Goal: Information Seeking & Learning: Check status

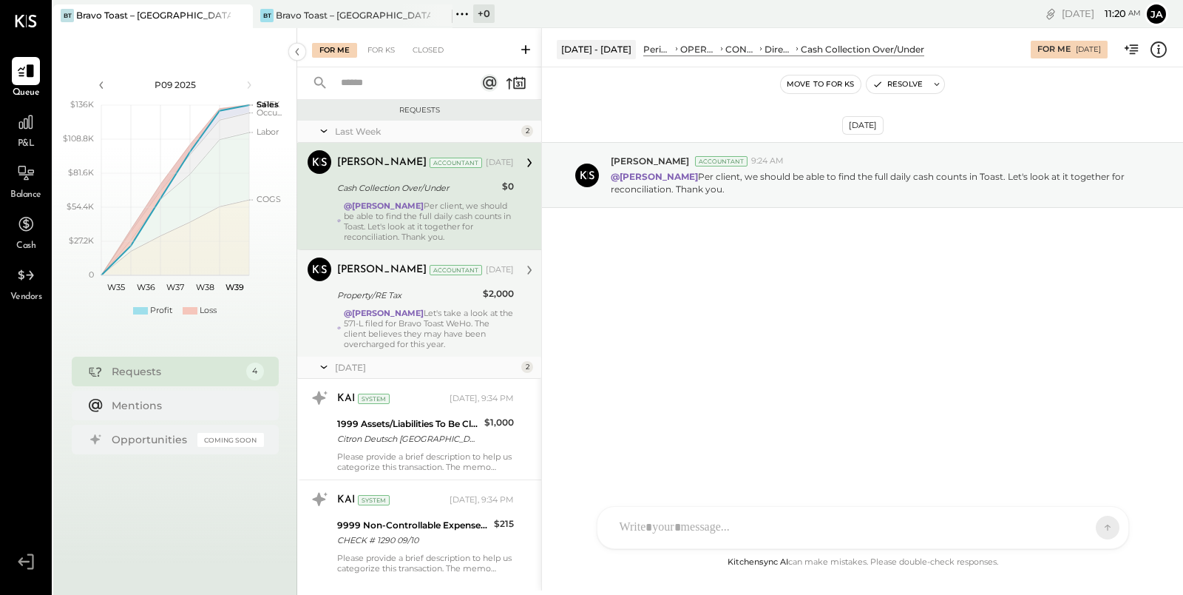
click at [450, 296] on div "Property/RE Tax" at bounding box center [407, 295] width 141 height 15
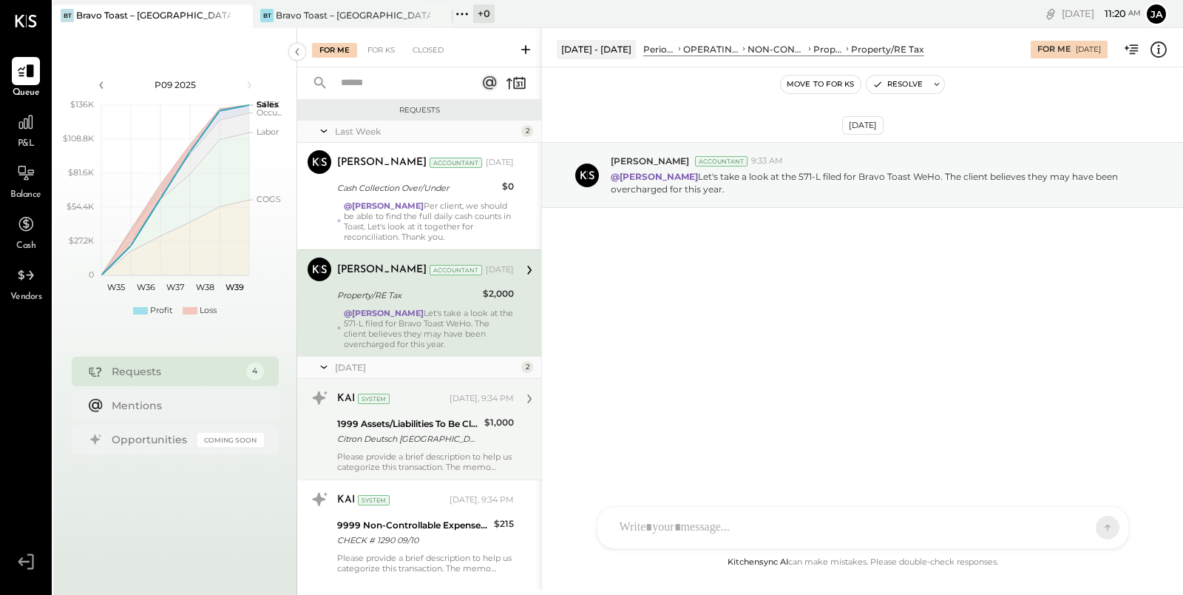
click at [451, 439] on div "Citron Deutsch [GEOGRAPHIC_DATA] [GEOGRAPHIC_DATA] 09/23" at bounding box center [408, 438] width 143 height 15
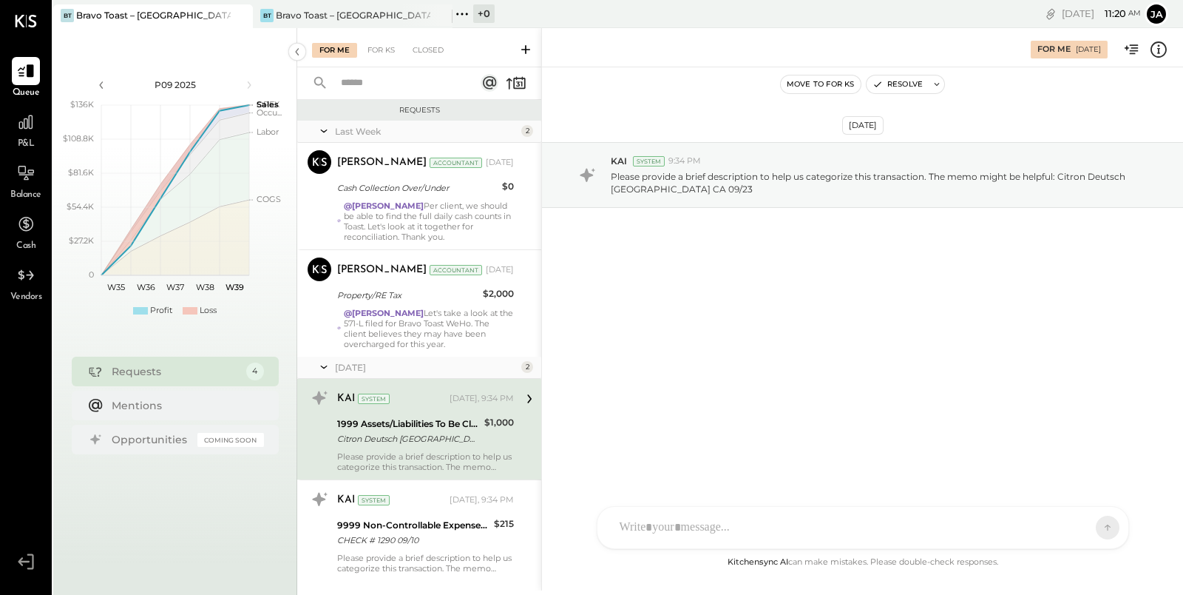
scroll to position [27, 0]
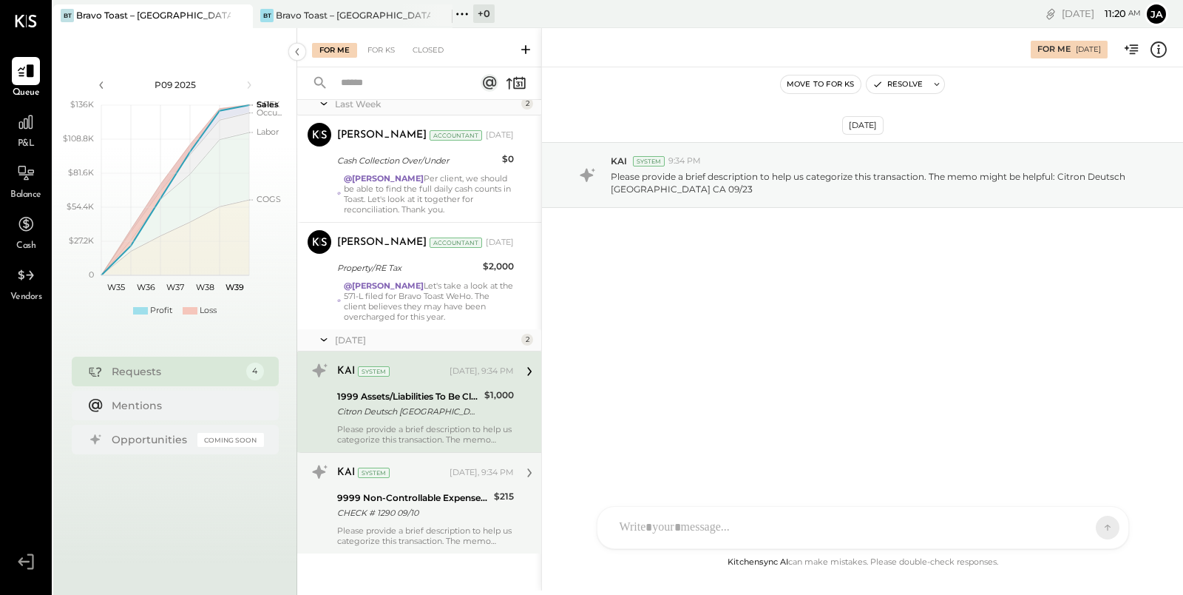
click at [443, 496] on div "9999 Non-Controllable Expenses:Other Income and Expenses:To Be Classified P&L" at bounding box center [413, 497] width 152 height 15
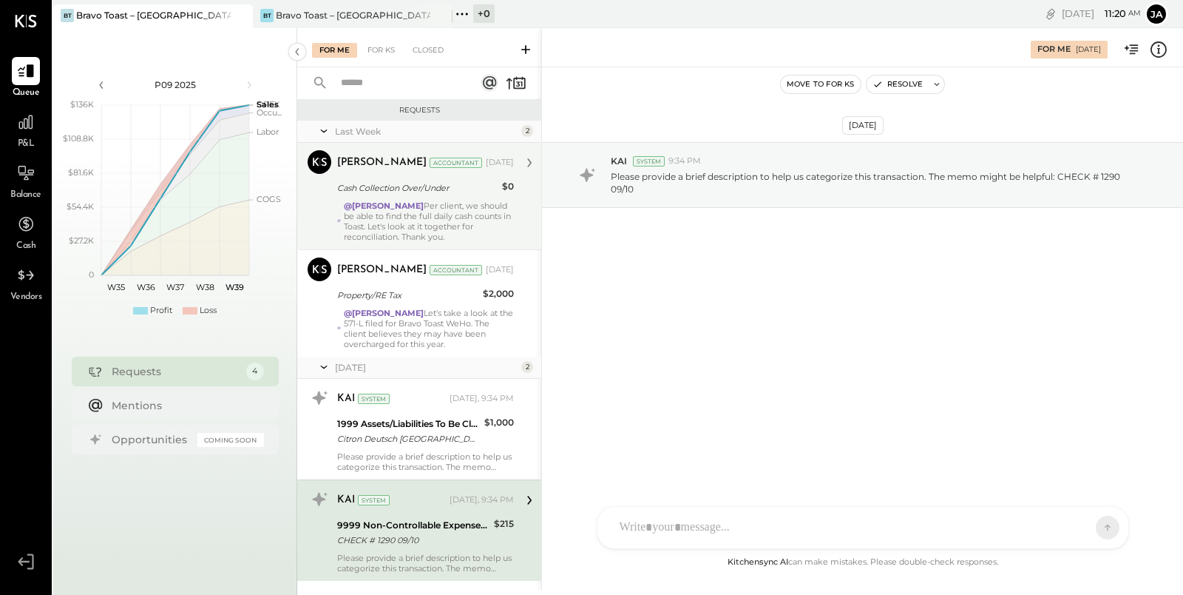
click at [431, 210] on div "@[PERSON_NAME] Per client, we should be able to find the full daily cash counts…" at bounding box center [429, 220] width 170 height 41
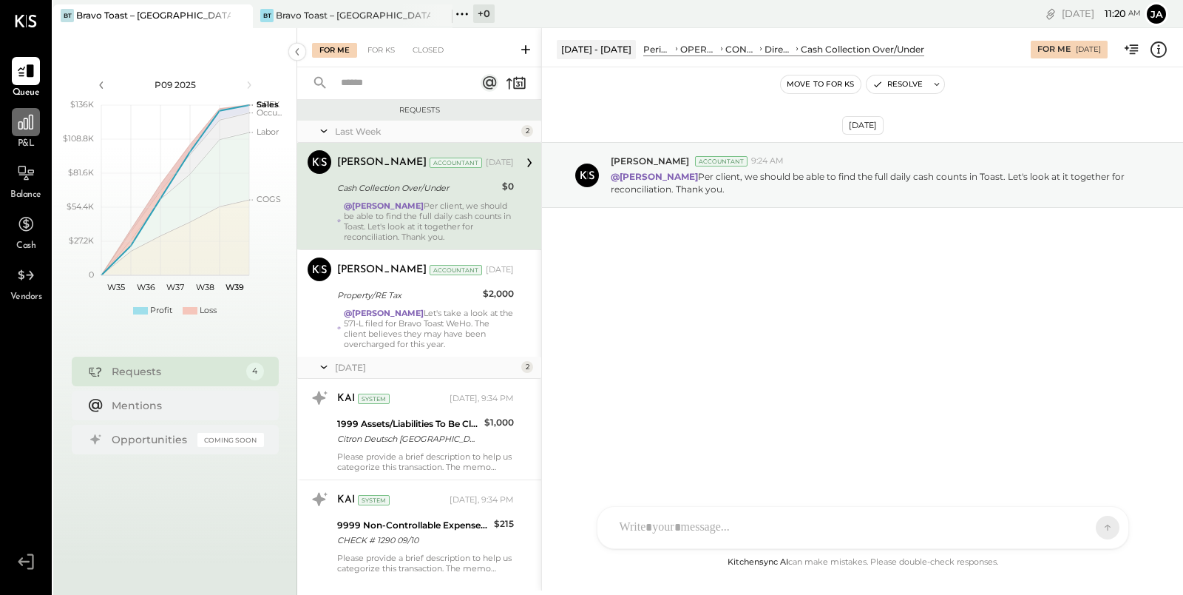
click at [12, 122] on div at bounding box center [26, 122] width 28 height 28
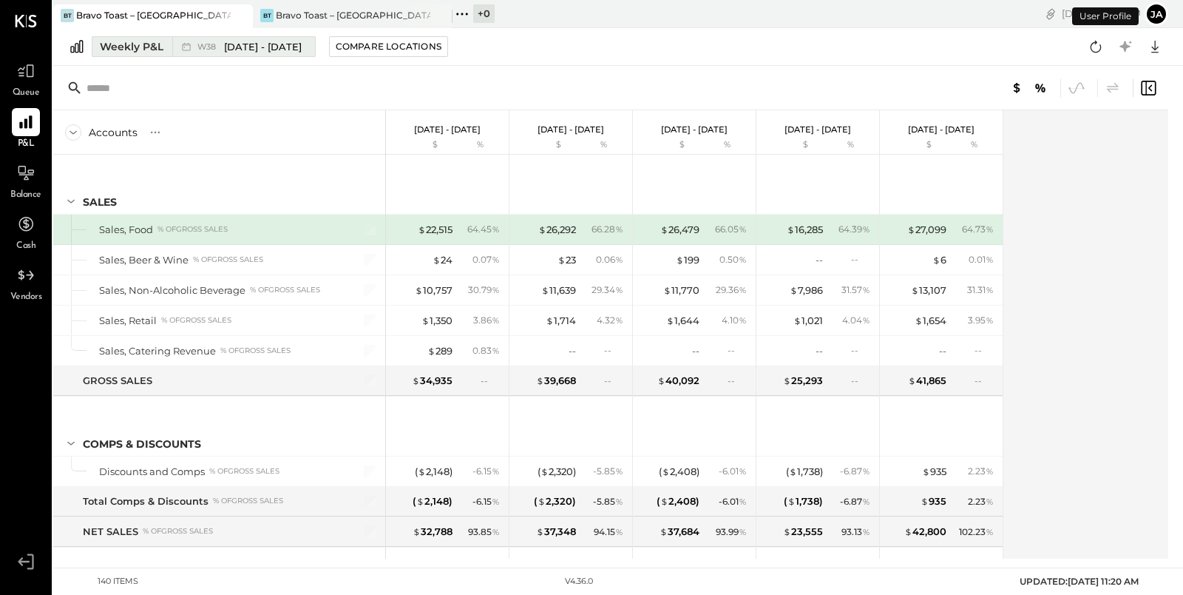
click at [123, 49] on div "Weekly P&L" at bounding box center [132, 46] width 64 height 15
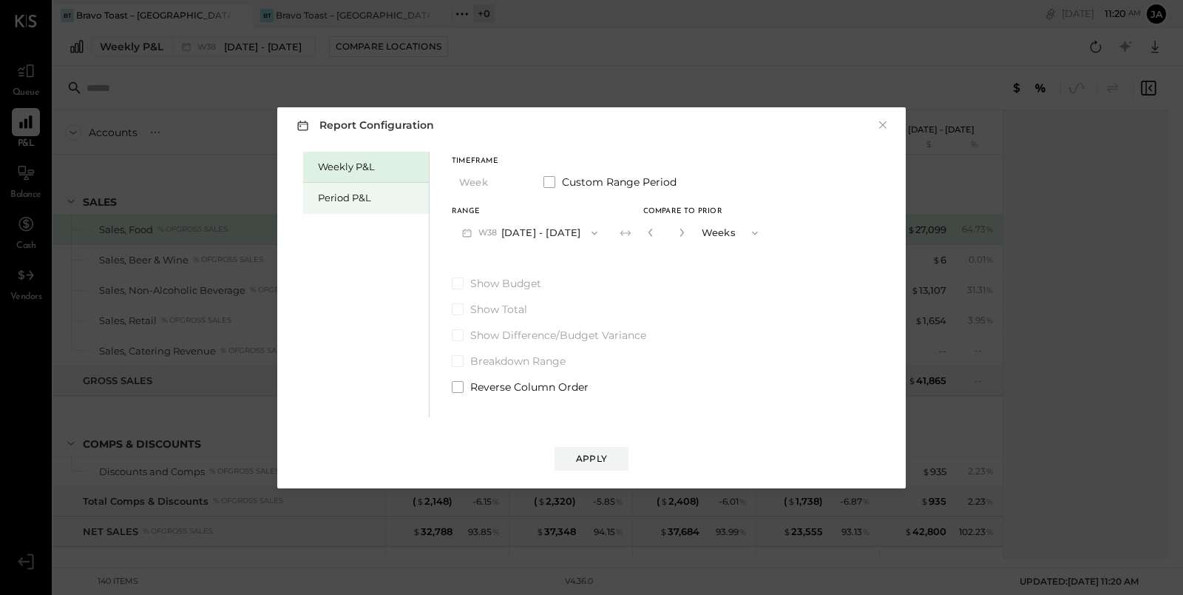
click at [374, 206] on div "Period P&L" at bounding box center [366, 198] width 126 height 31
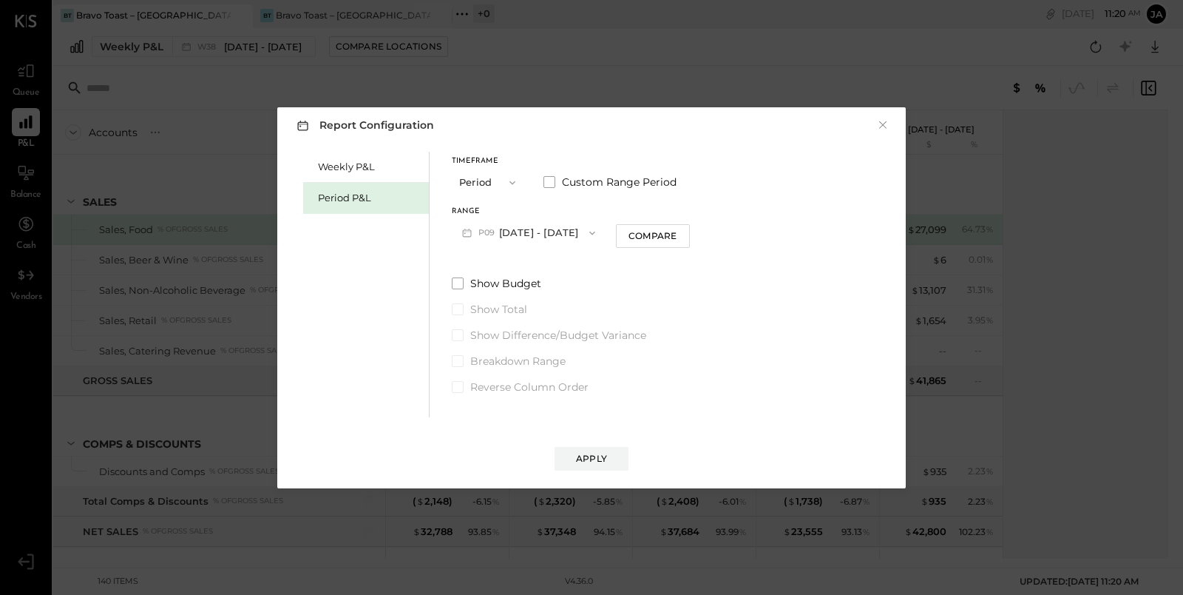
click at [579, 224] on button "P09 [DATE] - [DATE]" at bounding box center [529, 232] width 154 height 27
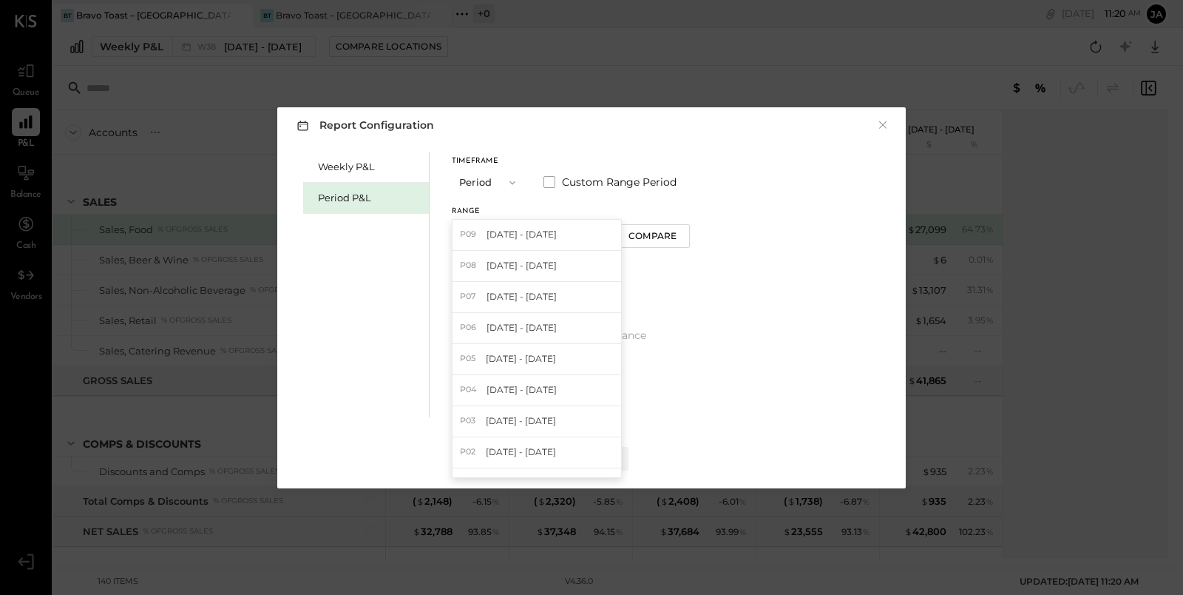
click at [754, 280] on div "Weekly P&L Period P&L Timeframe Period Custom Range Period Range P09 [DATE] - […" at bounding box center [591, 282] width 599 height 269
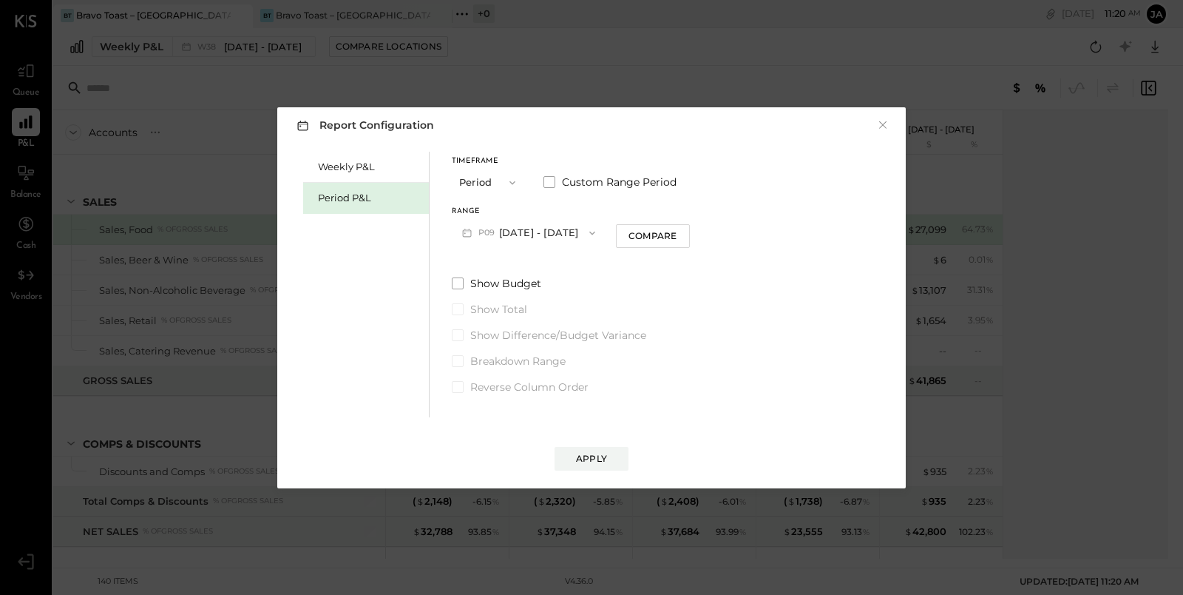
click at [600, 234] on button "P09 [DATE] - [DATE]" at bounding box center [529, 232] width 154 height 27
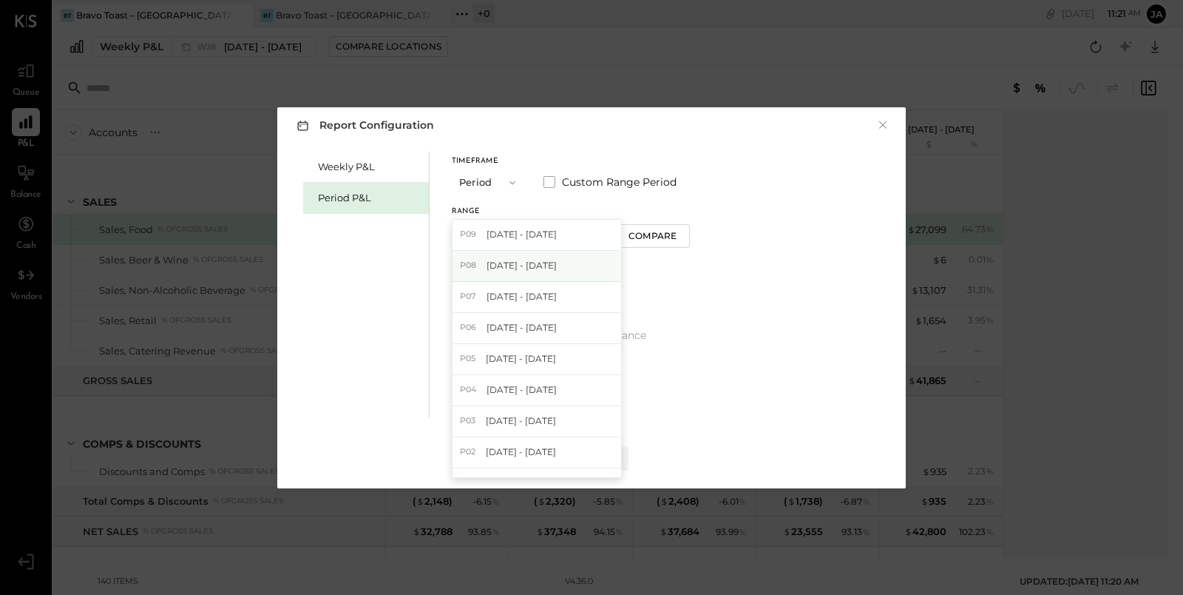
click at [583, 270] on div "P08 [DATE] - [DATE]" at bounding box center [537, 266] width 169 height 31
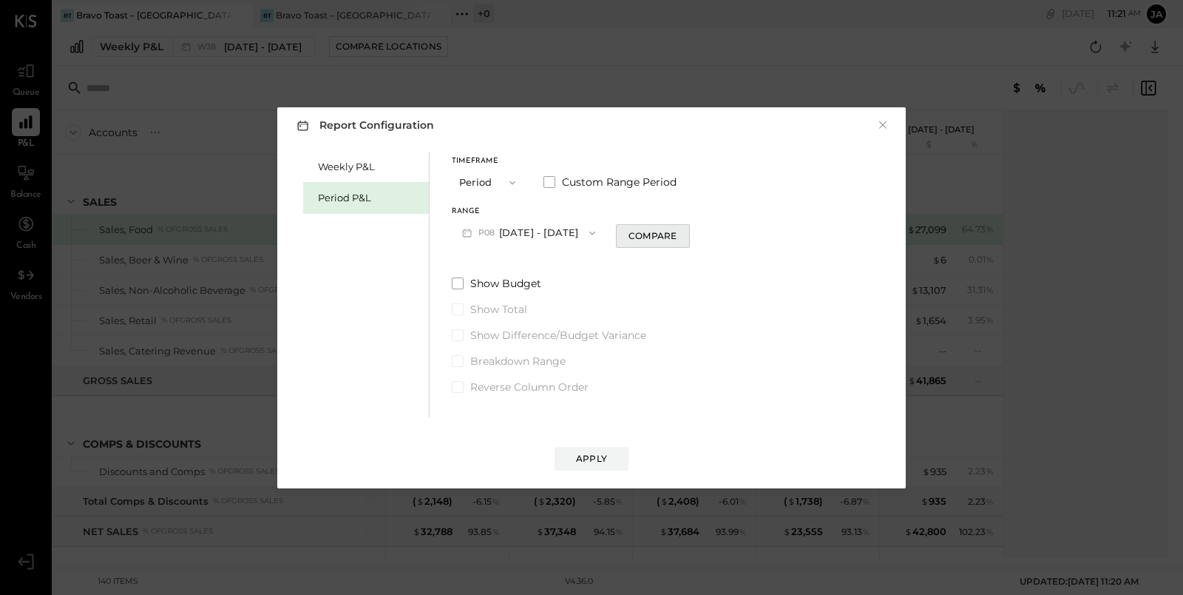
click at [672, 238] on div "Compare" at bounding box center [653, 235] width 48 height 13
click at [681, 232] on icon "button" at bounding box center [680, 233] width 4 height 8
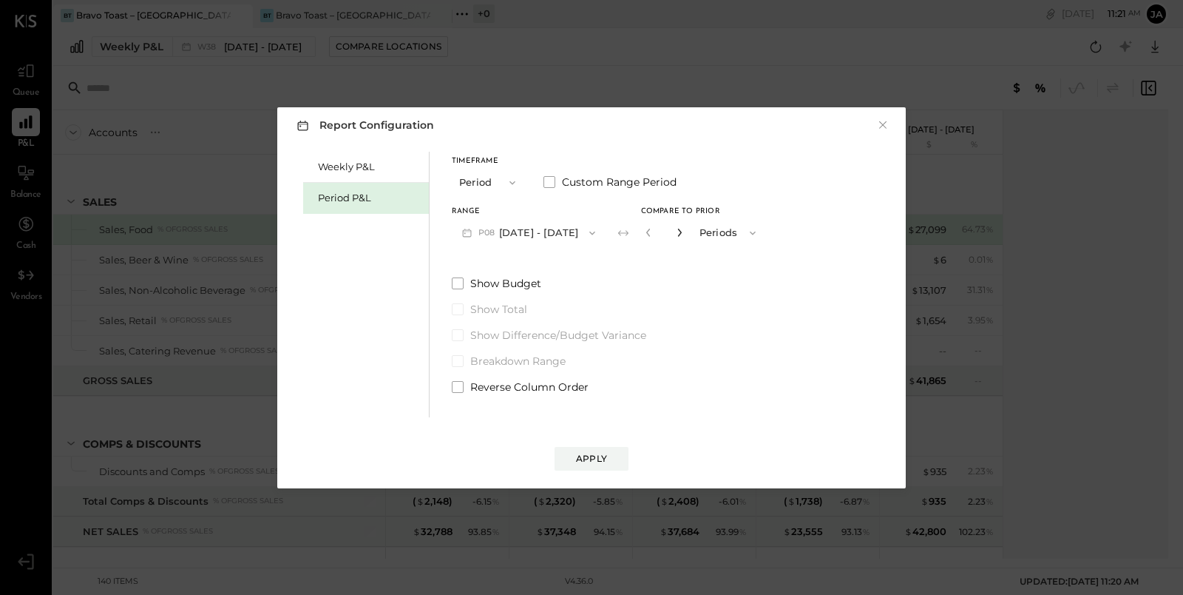
click at [681, 232] on icon "button" at bounding box center [680, 233] width 4 height 8
click at [674, 234] on input "*" at bounding box center [664, 232] width 19 height 24
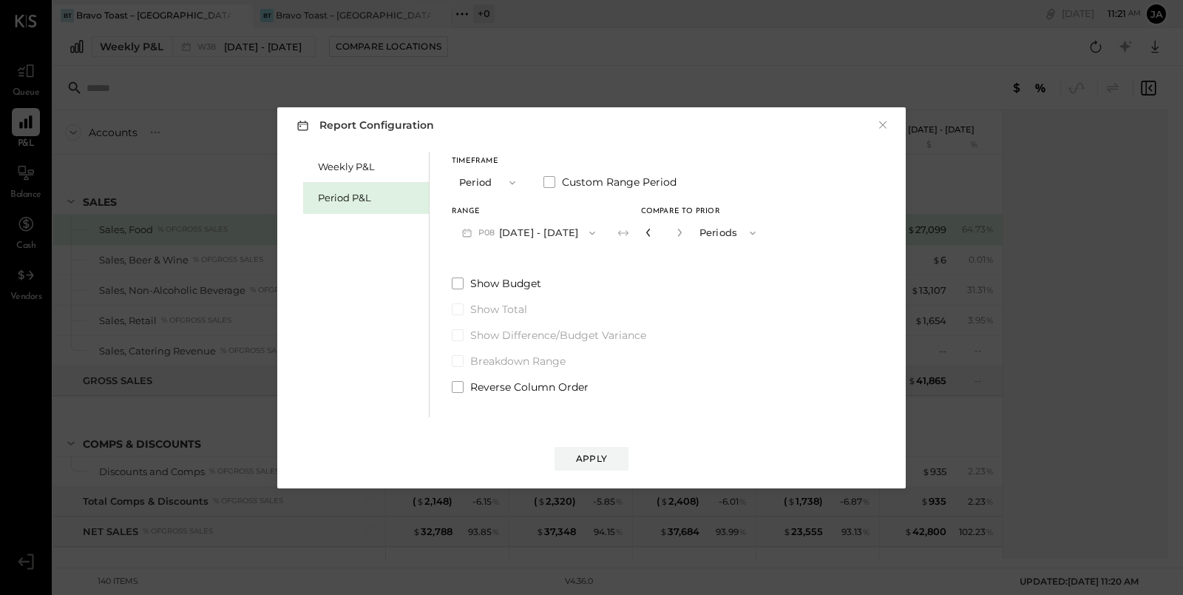
click at [653, 234] on icon "button" at bounding box center [648, 232] width 9 height 9
type input "*"
click at [604, 464] on div "Apply" at bounding box center [591, 458] width 31 height 13
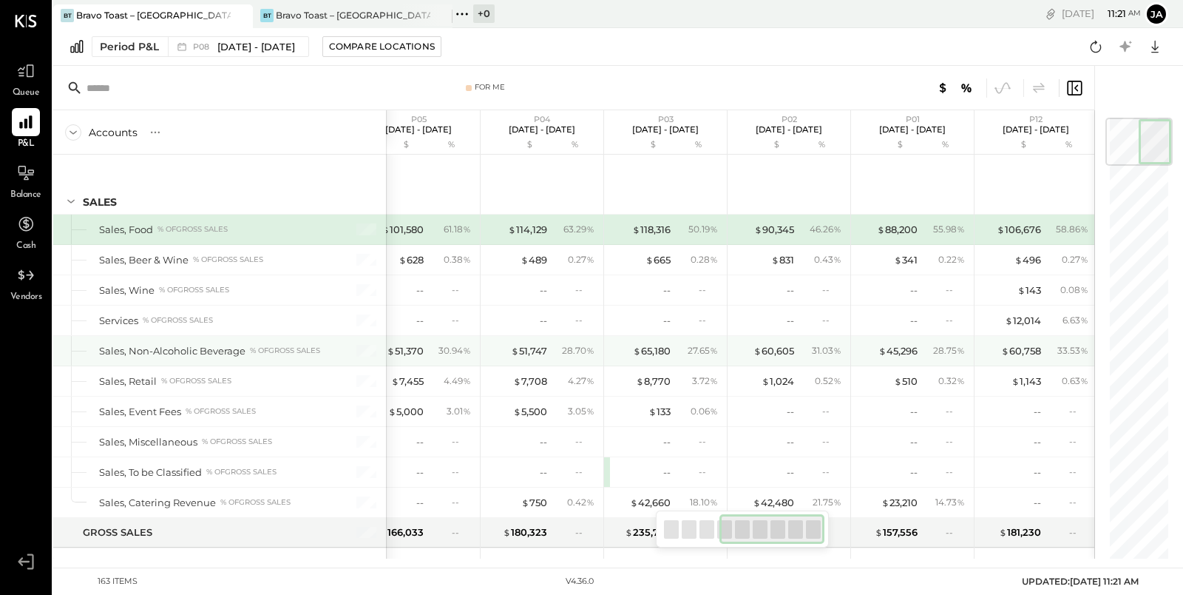
scroll to position [23, 0]
